Goal: Task Accomplishment & Management: Manage account settings

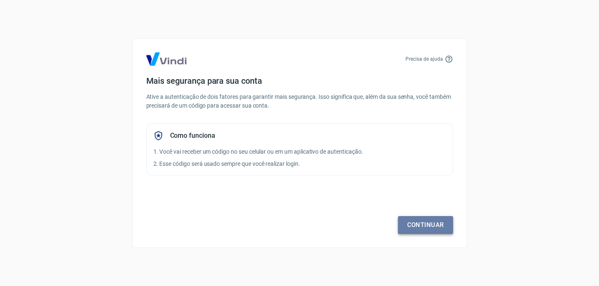
click at [417, 223] on link "Continuar" at bounding box center [425, 225] width 55 height 18
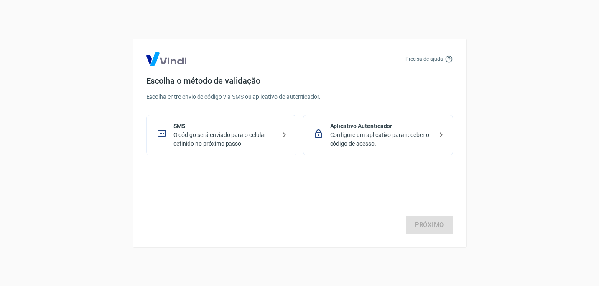
click at [184, 134] on p "O código será enviado para o celular definido no próximo passo." at bounding box center [225, 139] width 102 height 18
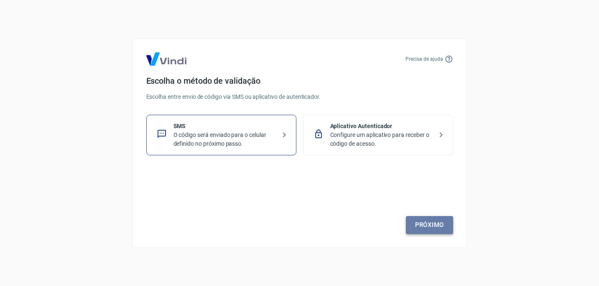
click at [437, 225] on link "Próximo" at bounding box center [429, 225] width 47 height 18
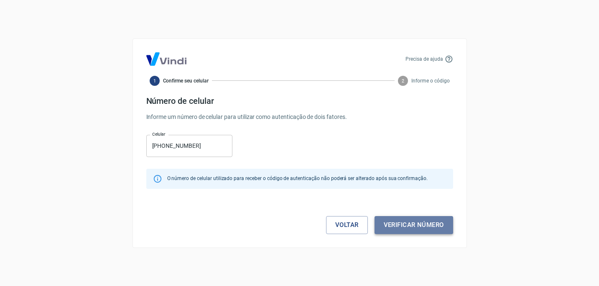
click at [432, 229] on button "Verificar número" at bounding box center [414, 225] width 79 height 18
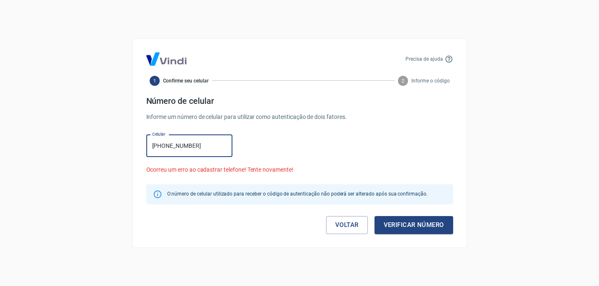
click at [166, 145] on input "(47) 9923-9847" at bounding box center [189, 146] width 86 height 22
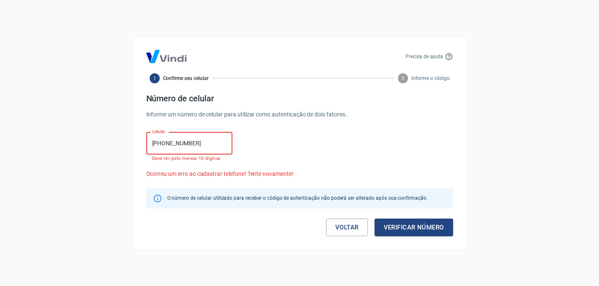
click at [164, 143] on input "(47) 9239-847" at bounding box center [189, 143] width 86 height 22
type input "(47) 9923-9847"
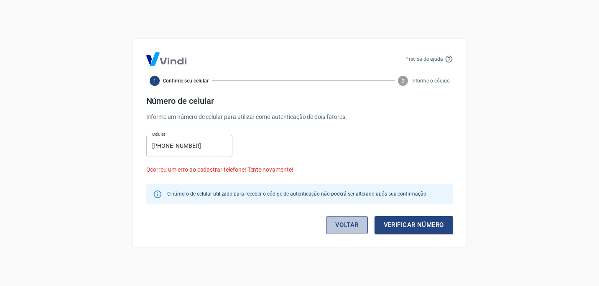
click at [342, 219] on link "Voltar" at bounding box center [347, 225] width 42 height 18
